Goal: Task Accomplishment & Management: Use online tool/utility

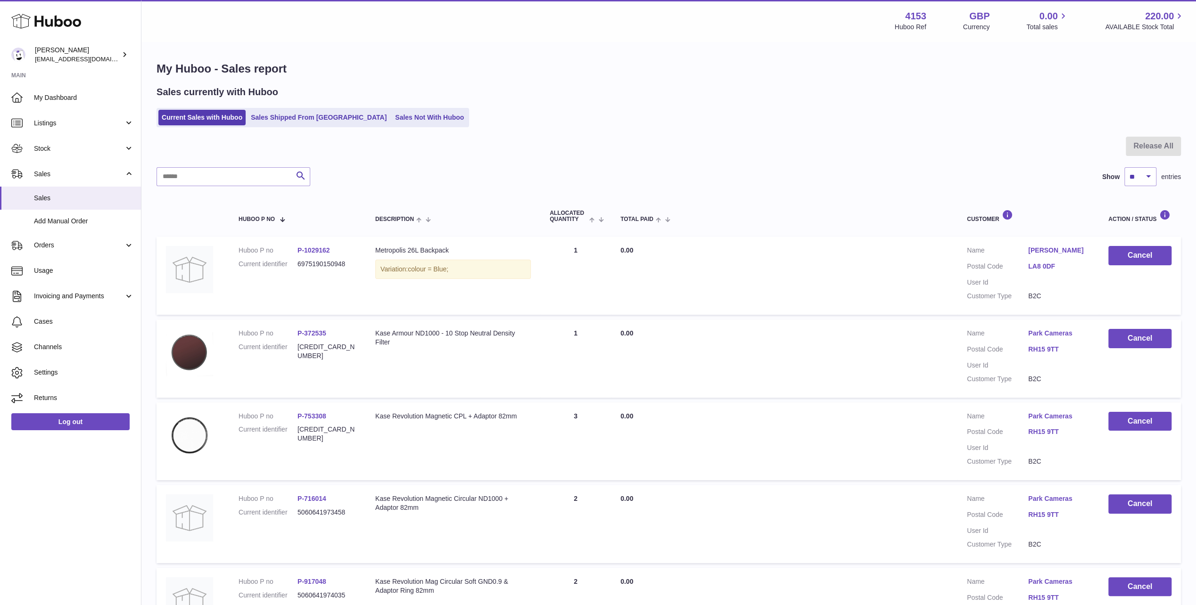
click at [43, 24] on icon at bounding box center [46, 21] width 70 height 19
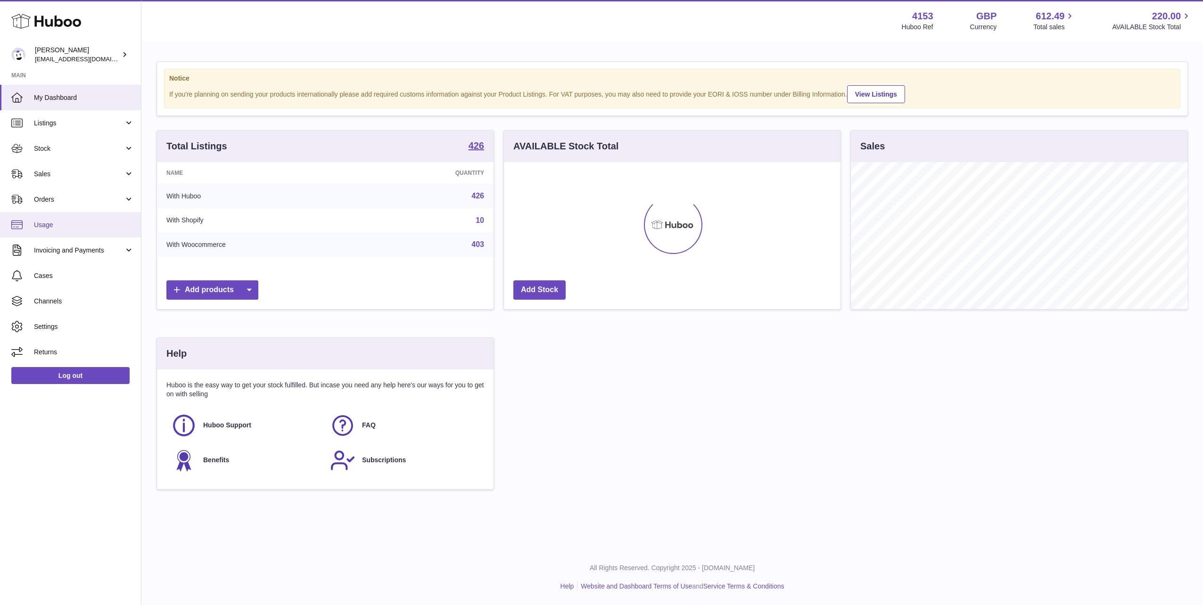
scroll to position [147, 337]
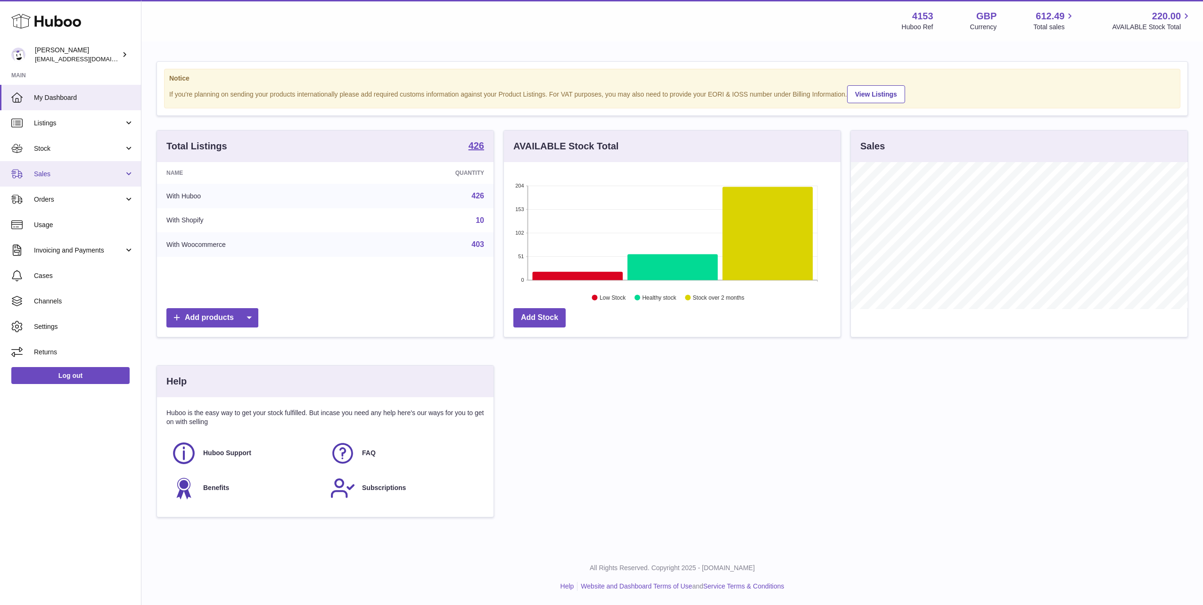
click at [53, 172] on span "Sales" at bounding box center [79, 174] width 90 height 9
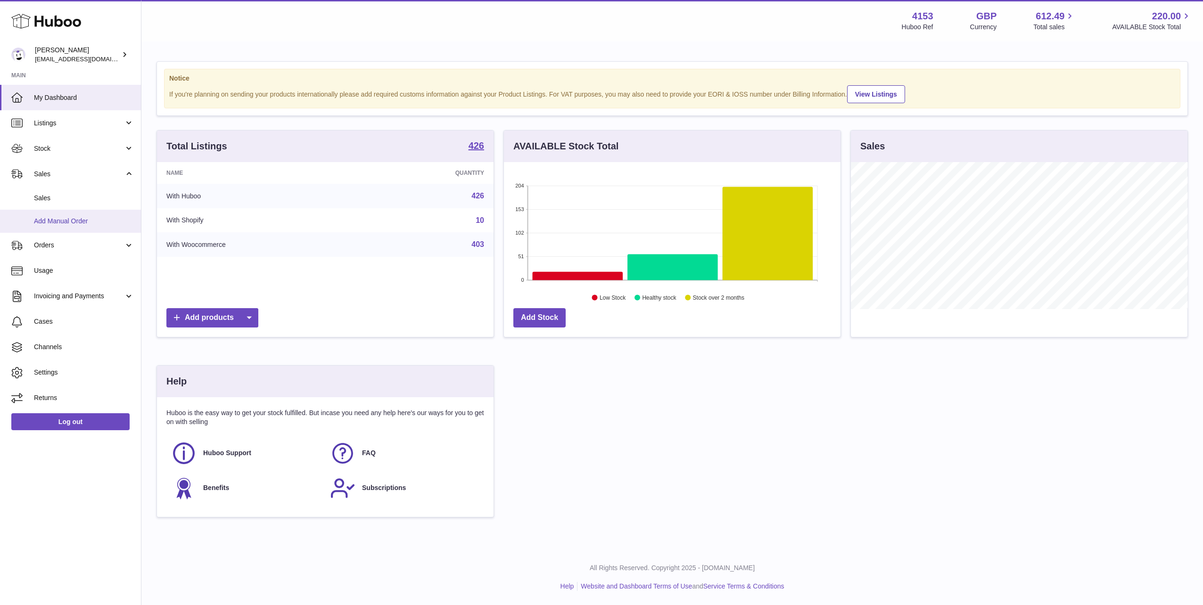
click at [57, 222] on span "Add Manual Order" at bounding box center [84, 221] width 100 height 9
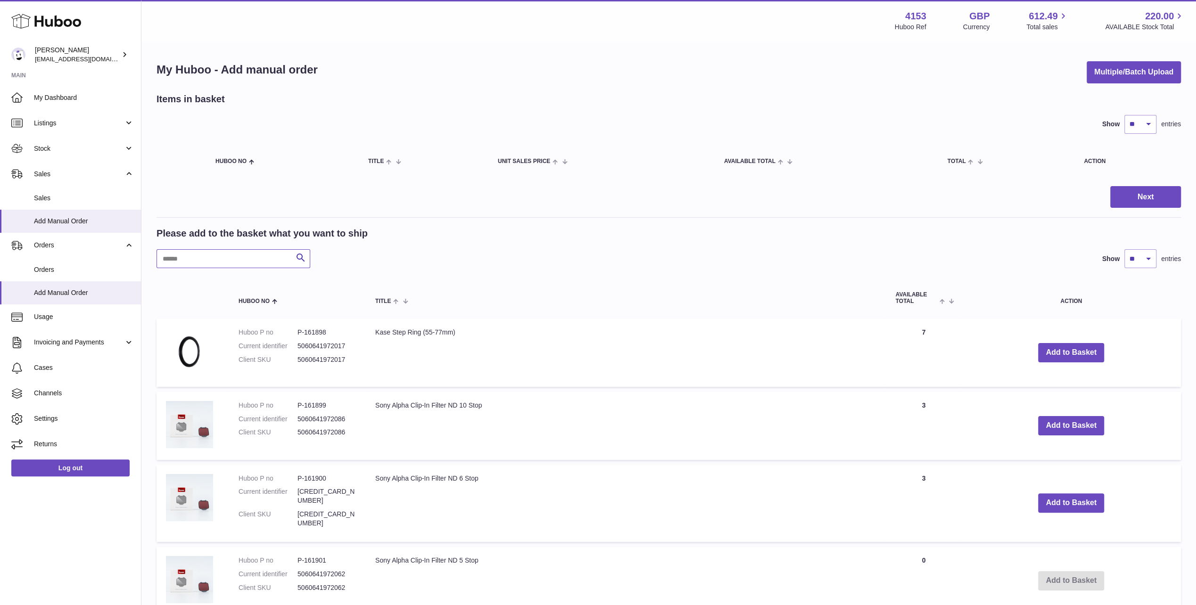
click at [214, 261] on input "text" at bounding box center [234, 258] width 154 height 19
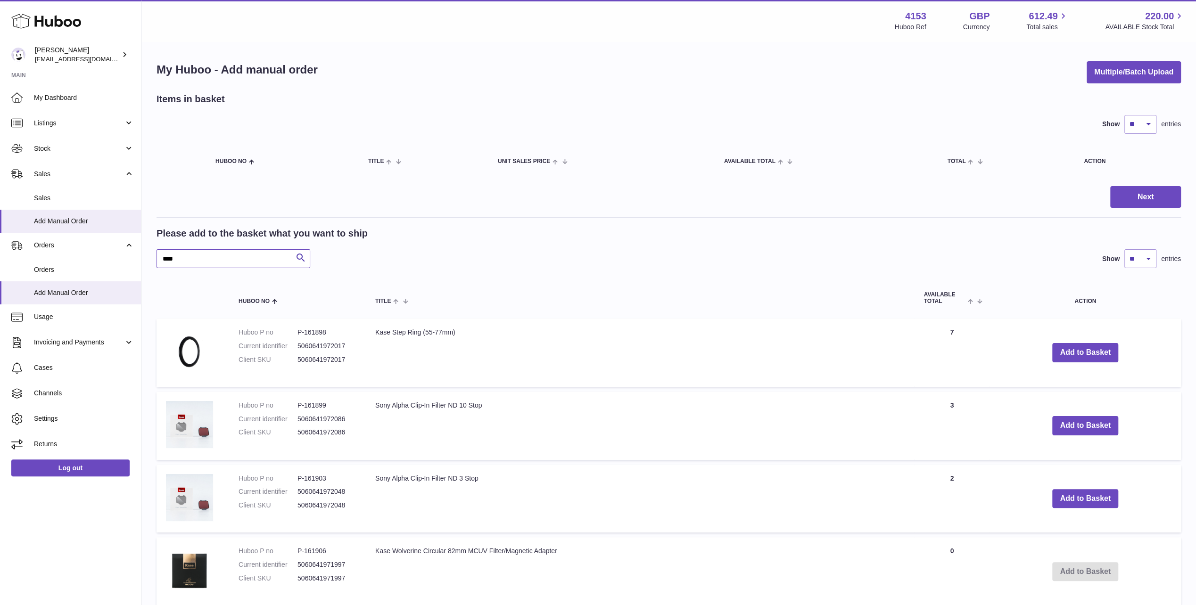
type input "****"
